Goal: Information Seeking & Learning: Learn about a topic

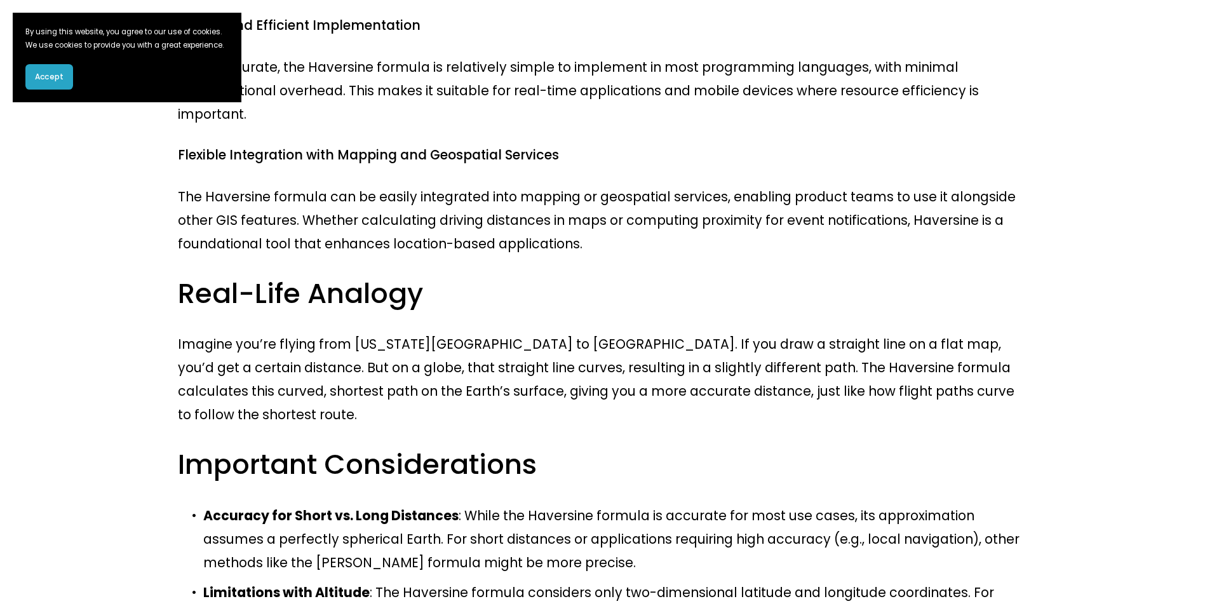
scroll to position [1579, 0]
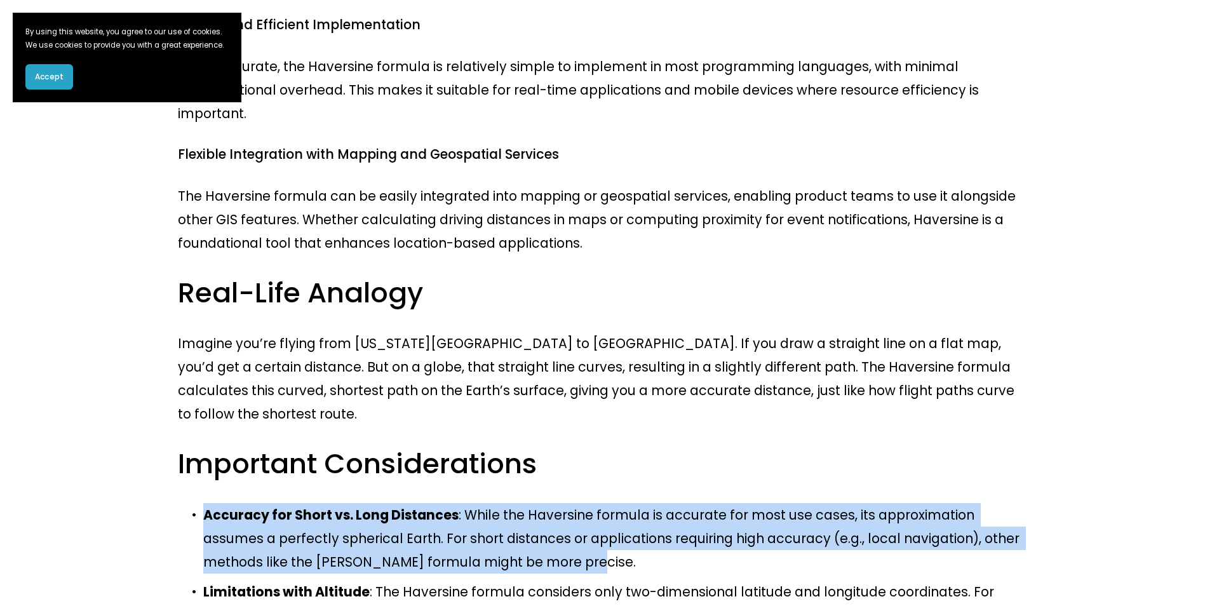
drag, startPoint x: 459, startPoint y: 343, endPoint x: 202, endPoint y: 305, distance: 260.2
click at [203, 503] on p "Accuracy for Short vs. Long Distances : While the Haversine formula is accurate…" at bounding box center [615, 538] width 824 height 71
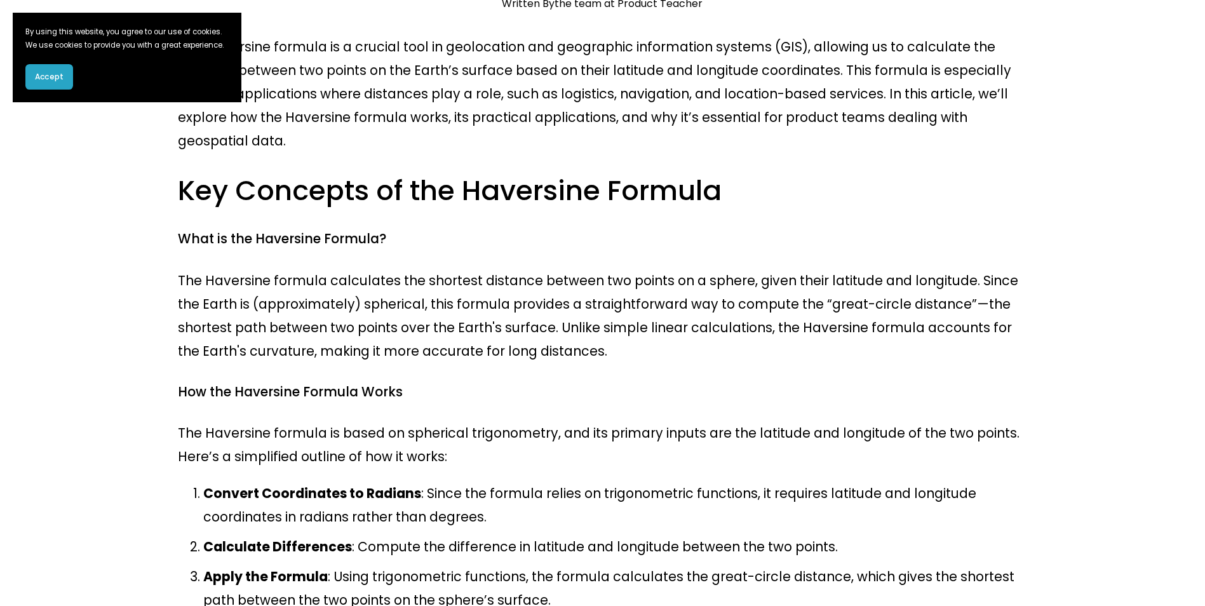
scroll to position [274, 0]
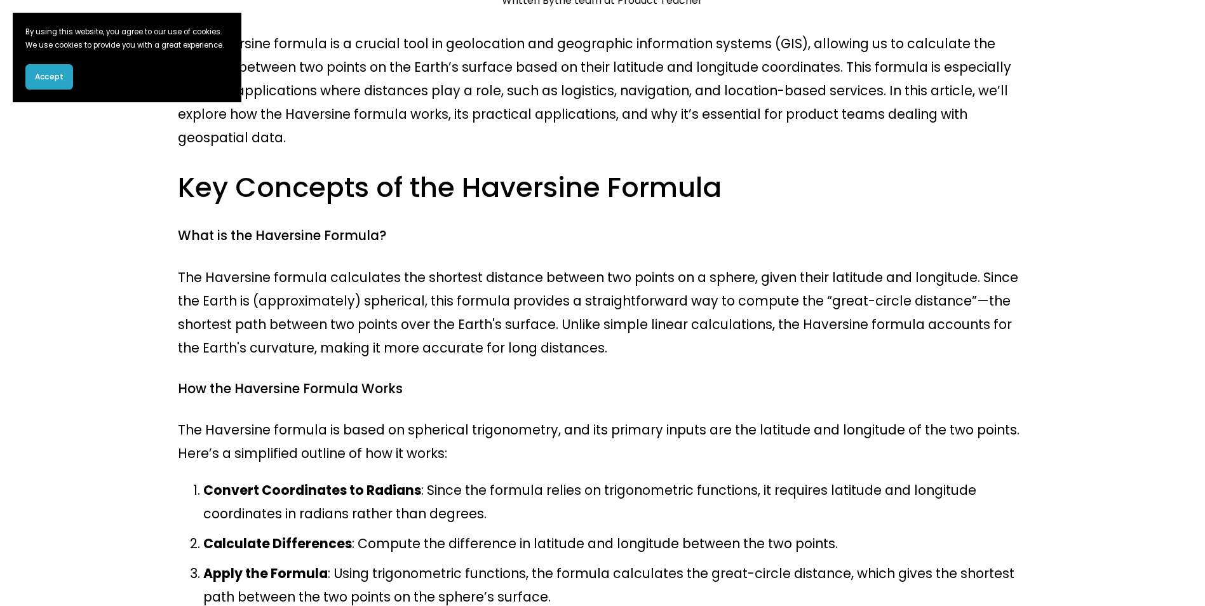
click at [454, 269] on p "The Haversine formula calculates the shortest distance between two points on a …" at bounding box center [603, 313] width 850 height 94
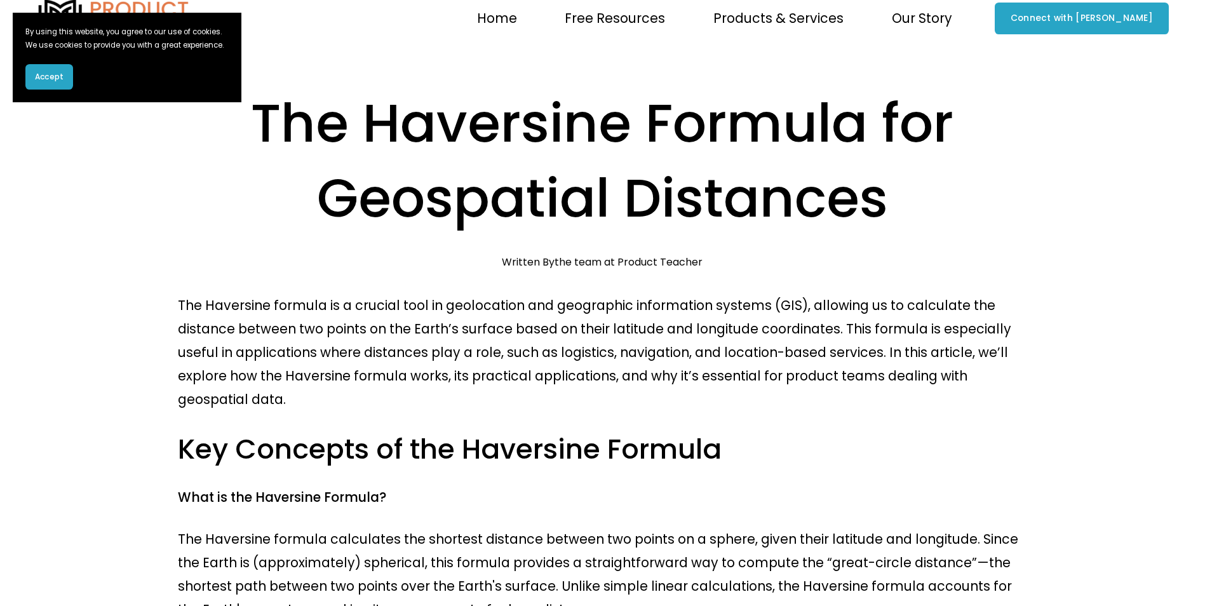
scroll to position [0, 0]
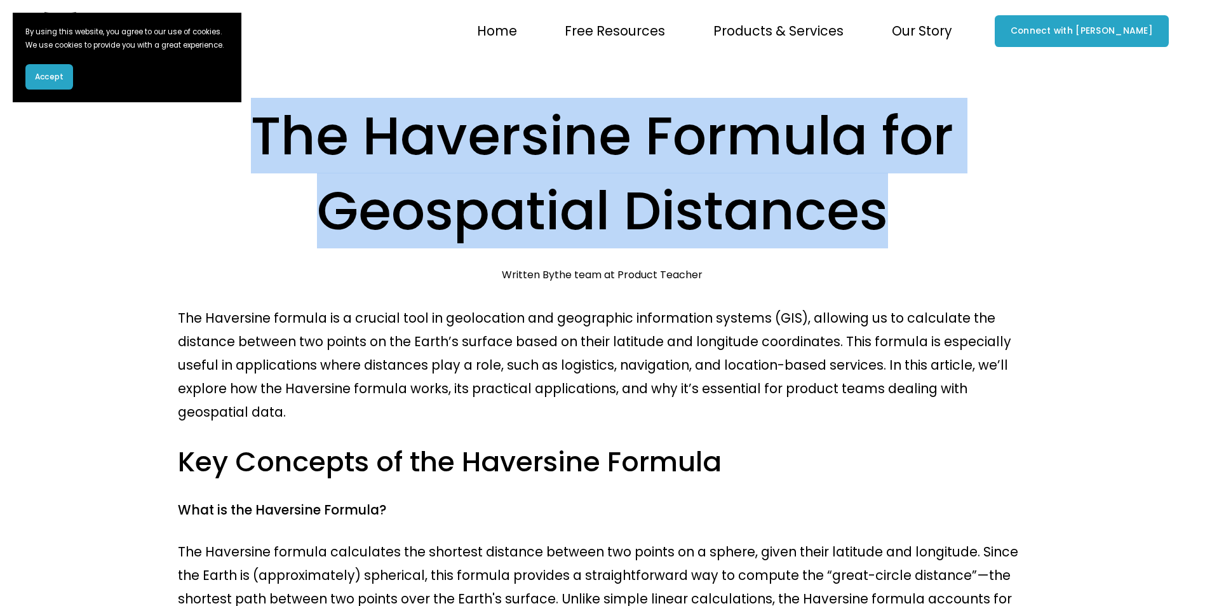
drag, startPoint x: 709, startPoint y: 196, endPoint x: 223, endPoint y: 136, distance: 489.7
click at [223, 136] on h1 "The Haversine Formula for Geospatial Distances" at bounding box center [603, 173] width 850 height 150
copy h1 "The Haversine Formula for Geospatial Distances"
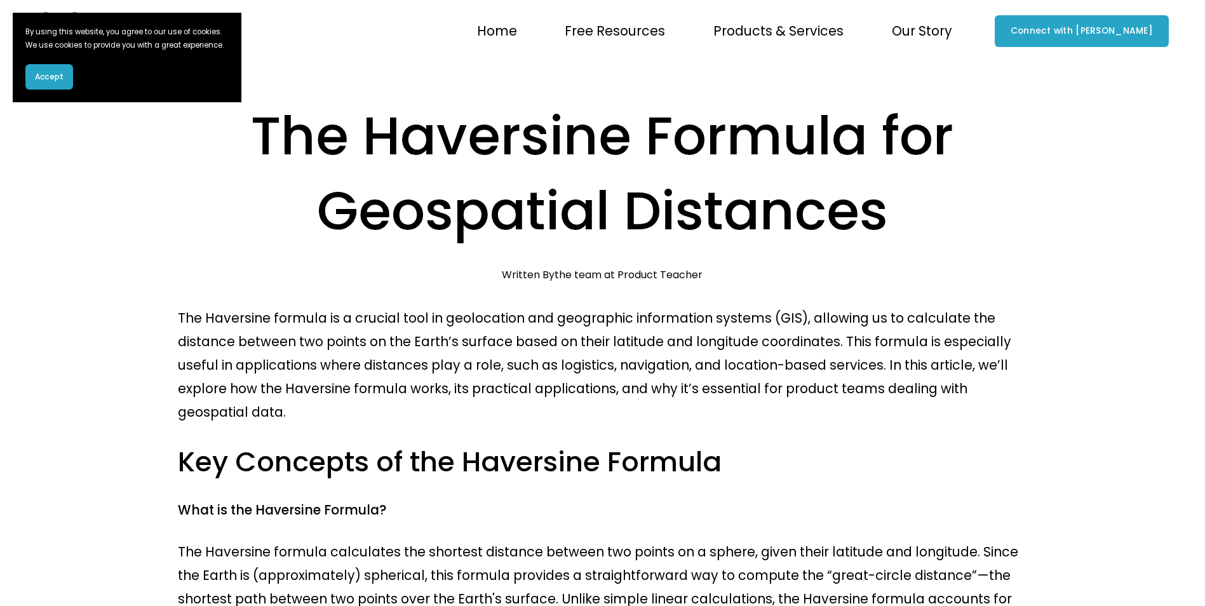
click at [374, 28] on div "Home Free Resources Newsletter Blog Exploratory Session Products & Services Coa…" at bounding box center [592, 31] width 719 height 26
click at [63, 83] on span "Accept" at bounding box center [49, 76] width 29 height 11
